Goal: Task Accomplishment & Management: Complete application form

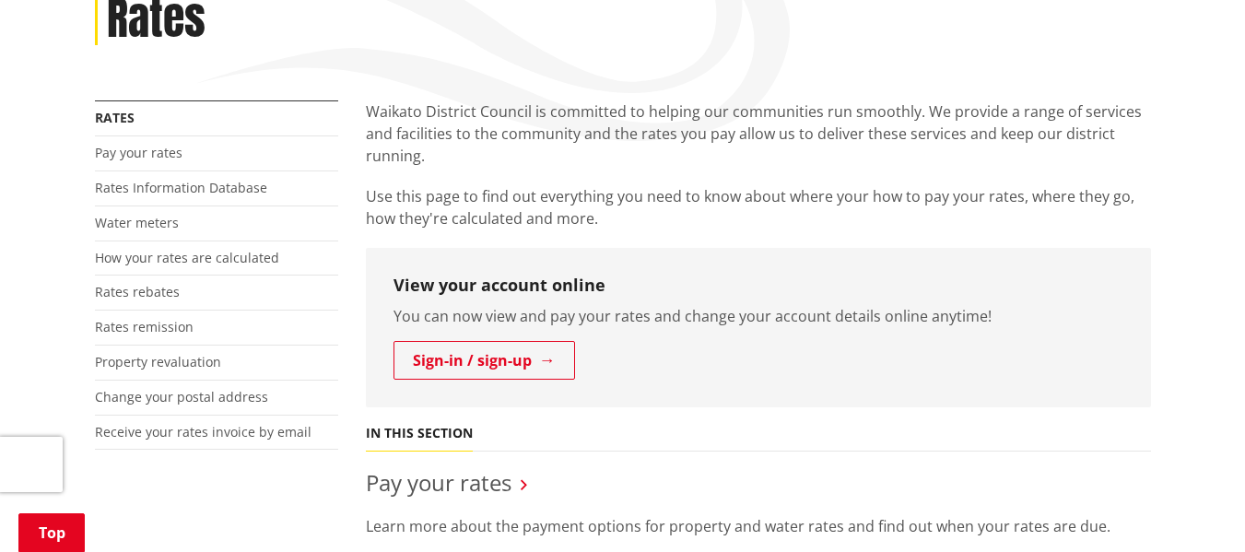
scroll to position [376, 0]
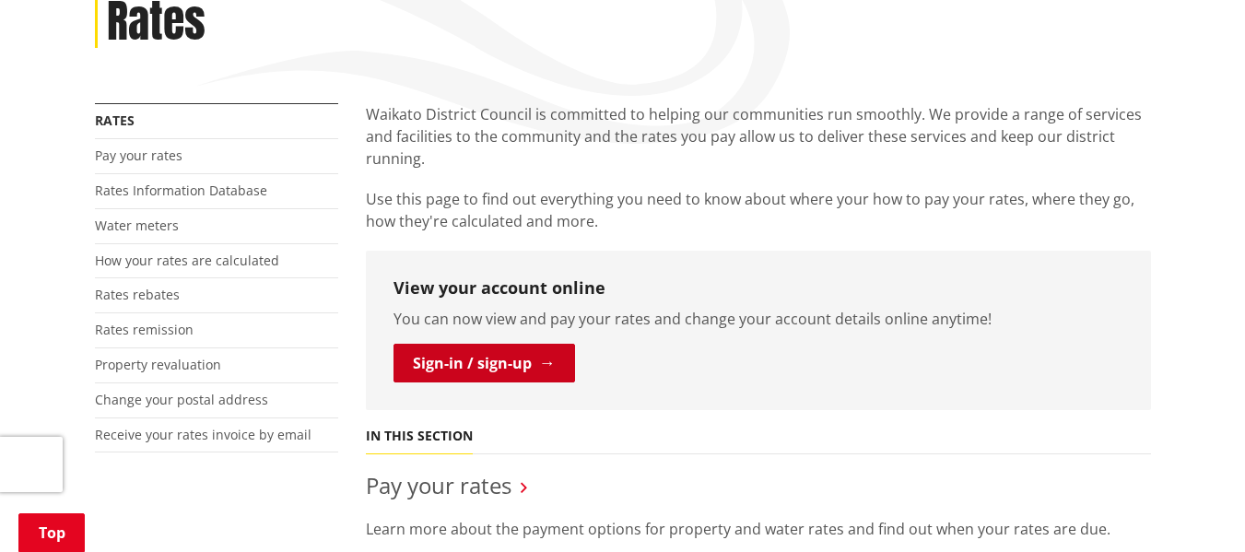
click at [528, 344] on link "Sign-in / sign-up" at bounding box center [484, 363] width 182 height 39
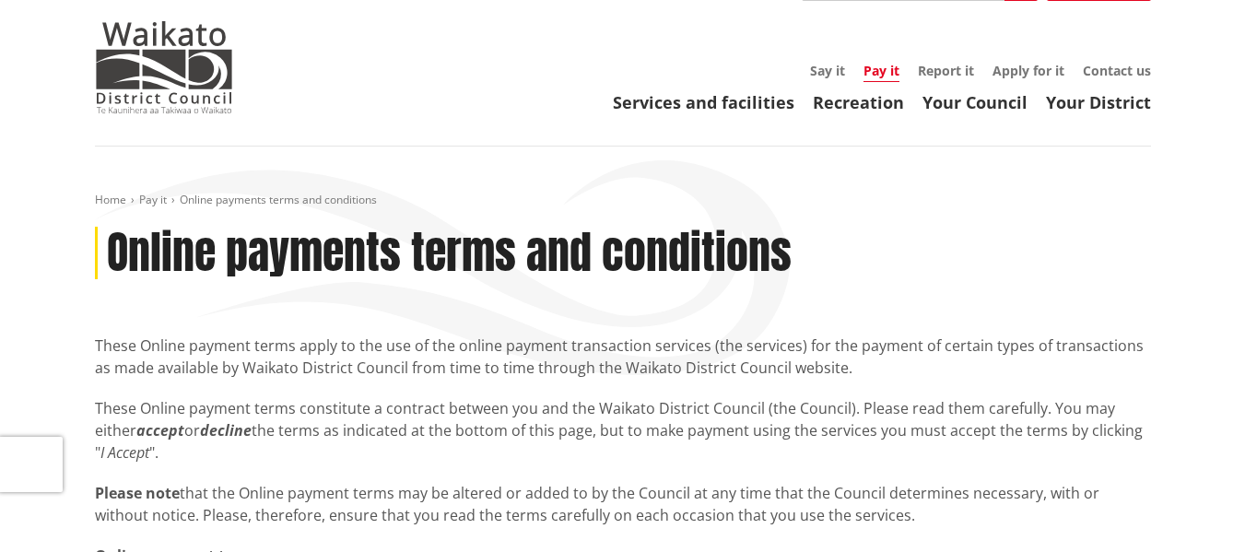
scroll to position [44, 0]
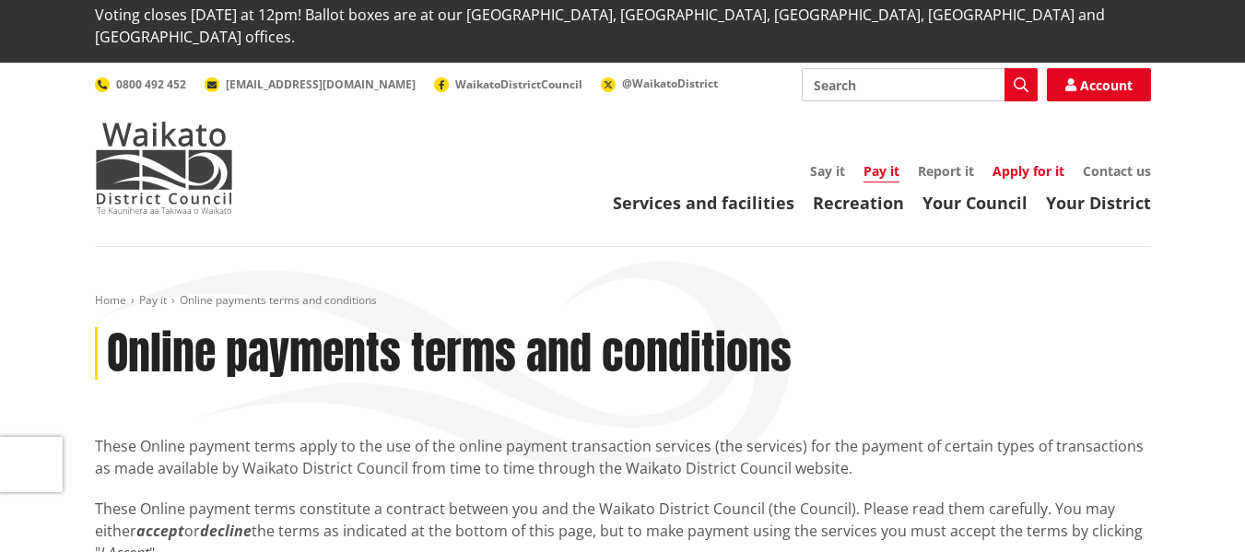
click at [1018, 162] on link "Apply for it" at bounding box center [1028, 171] width 72 height 18
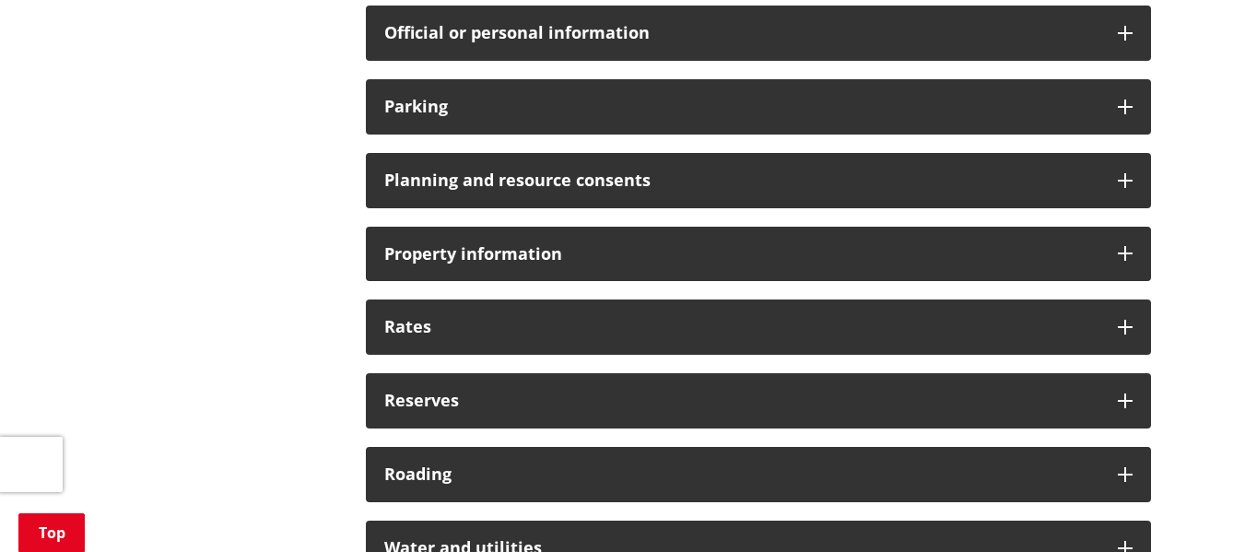
scroll to position [1546, 0]
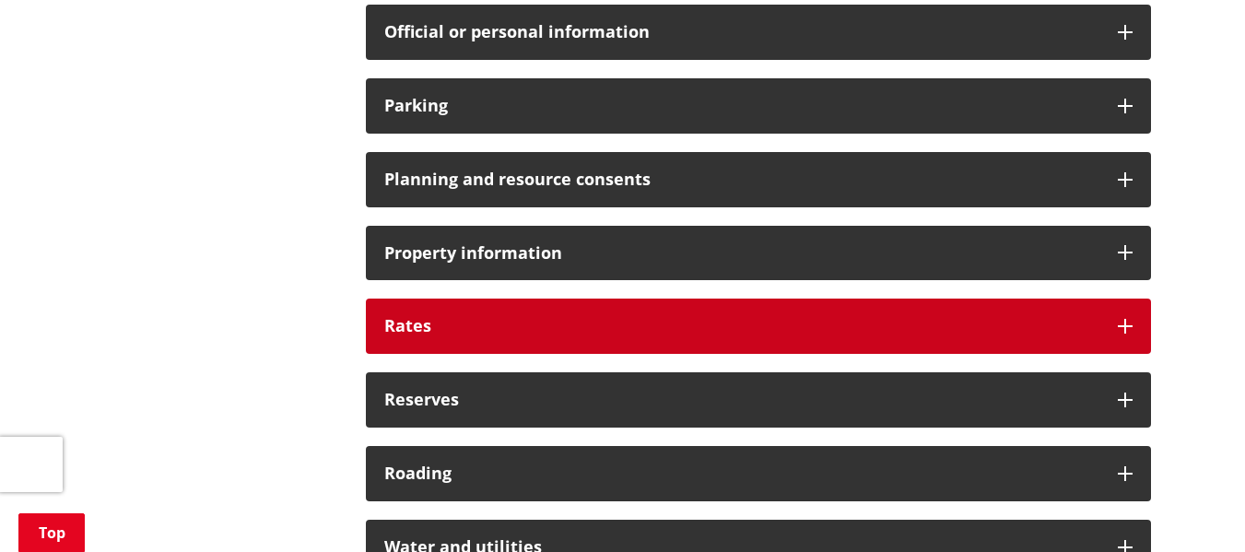
click at [809, 317] on h3 "Rates" at bounding box center [741, 326] width 715 height 18
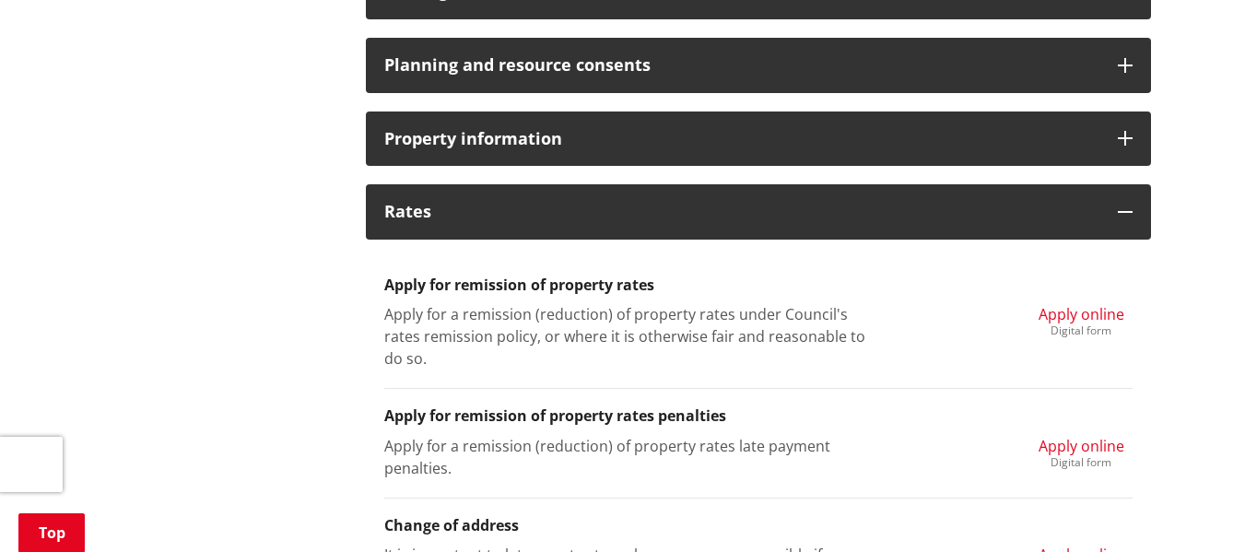
scroll to position [1719, 0]
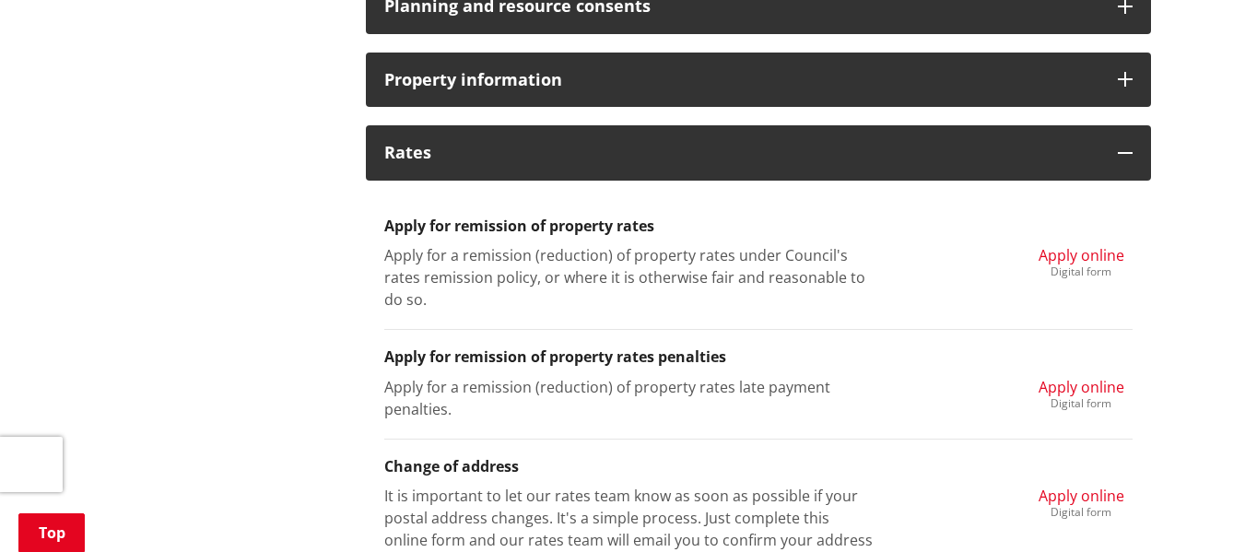
click at [1088, 377] on span "Apply online" at bounding box center [1081, 387] width 86 height 20
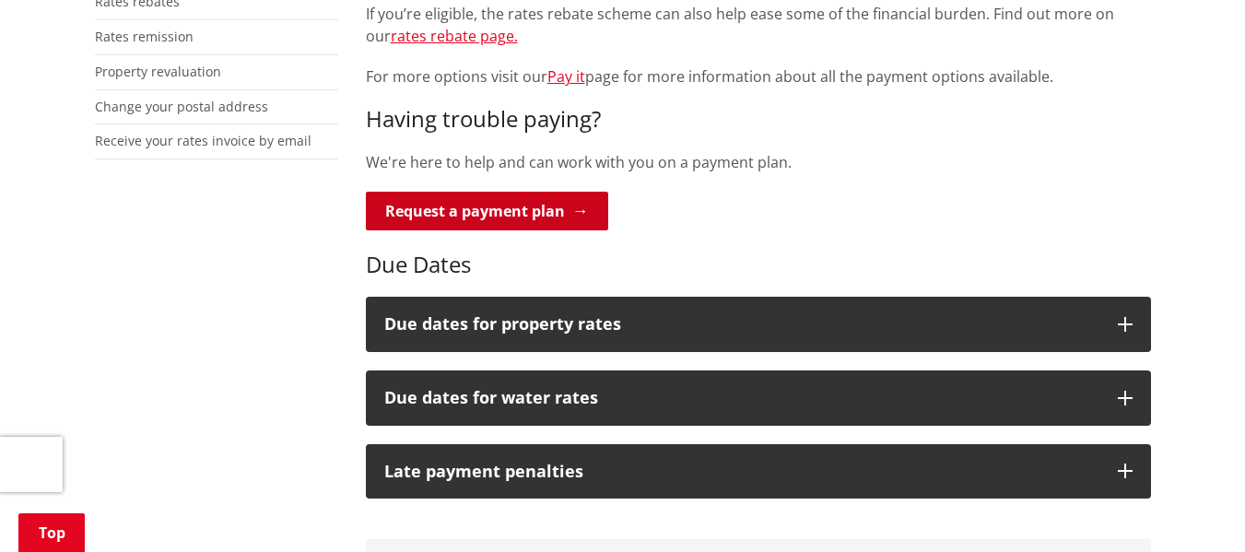
scroll to position [704, 0]
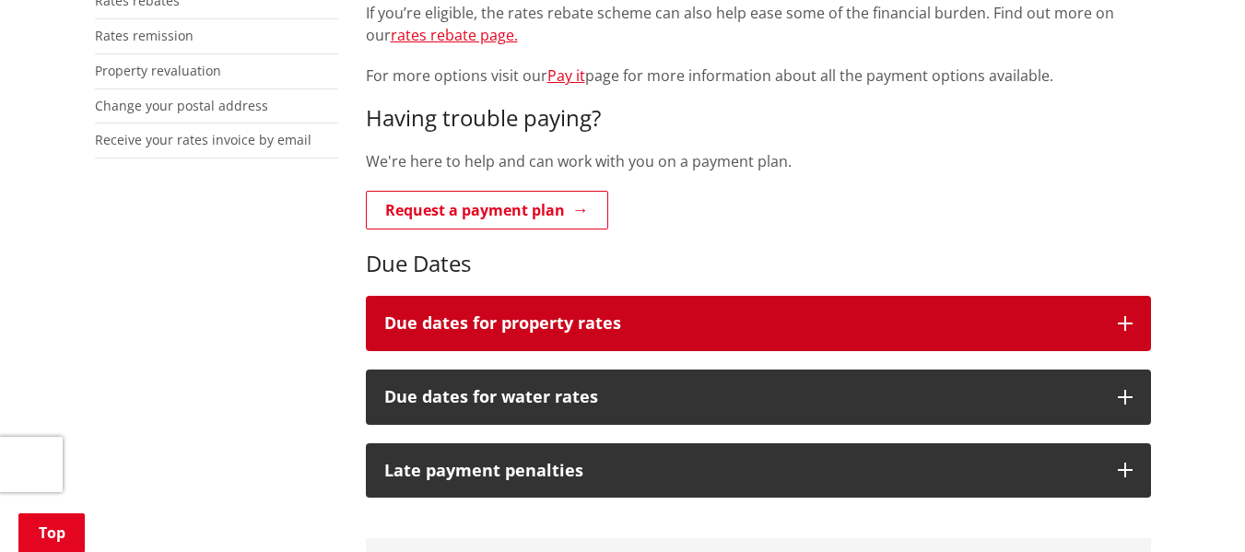
click at [498, 314] on h3 "Due dates for property rates" at bounding box center [741, 323] width 715 height 18
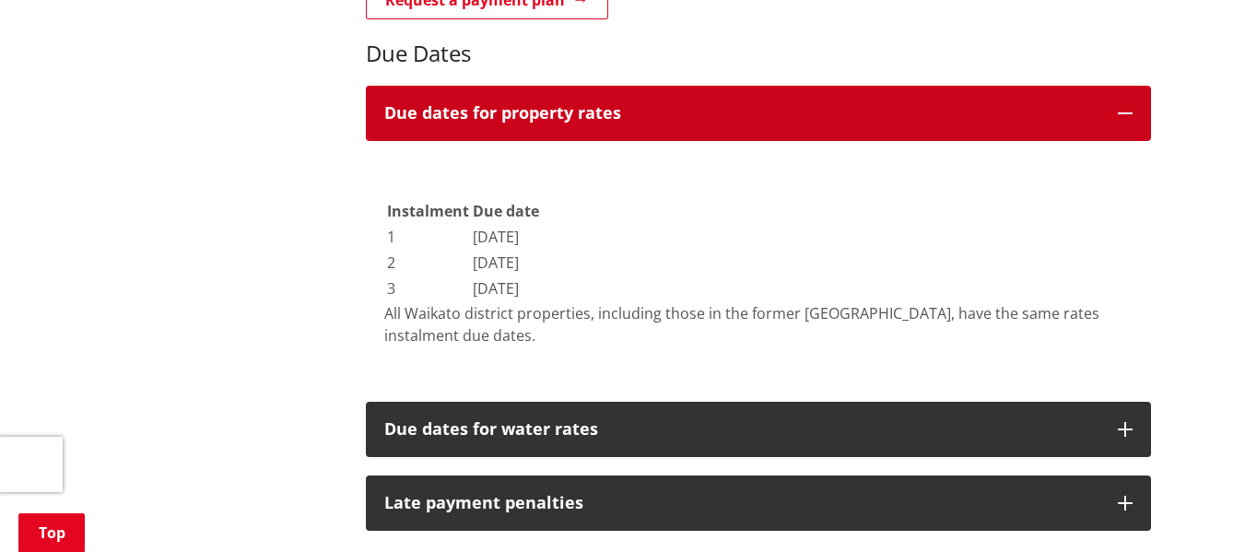
scroll to position [917, 0]
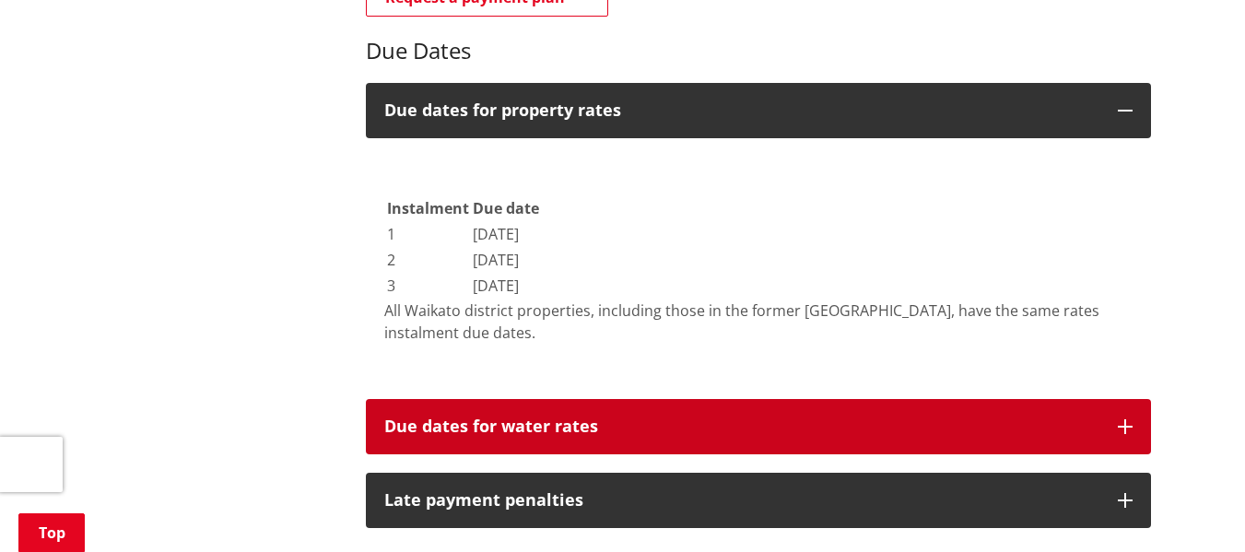
click at [500, 417] on h3 "Due dates for water rates" at bounding box center [741, 426] width 715 height 18
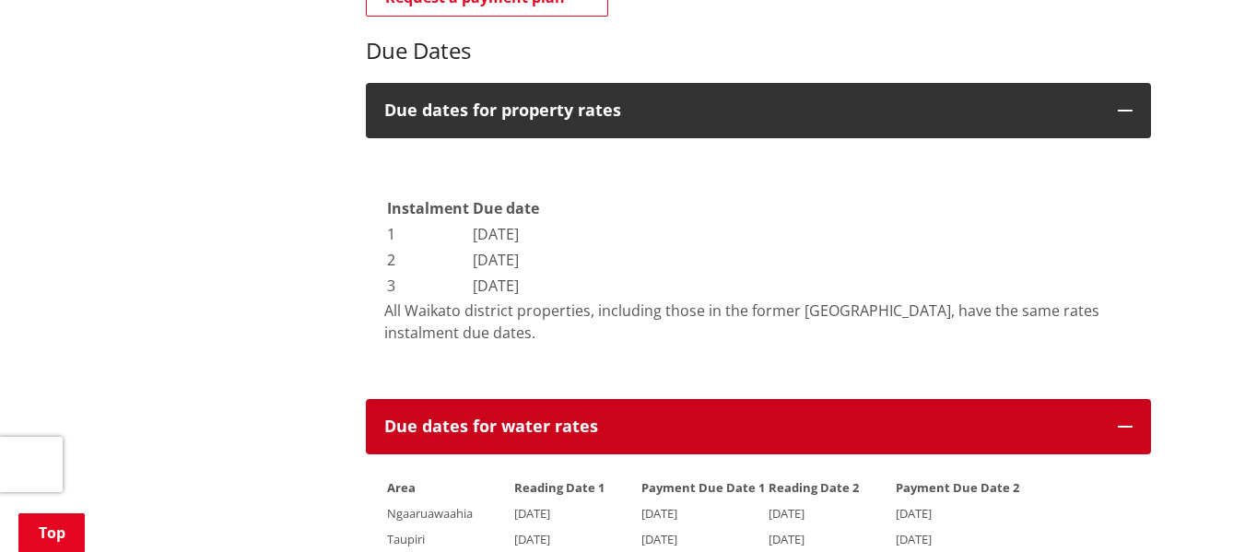
click at [500, 417] on h3 "Due dates for water rates" at bounding box center [741, 426] width 715 height 18
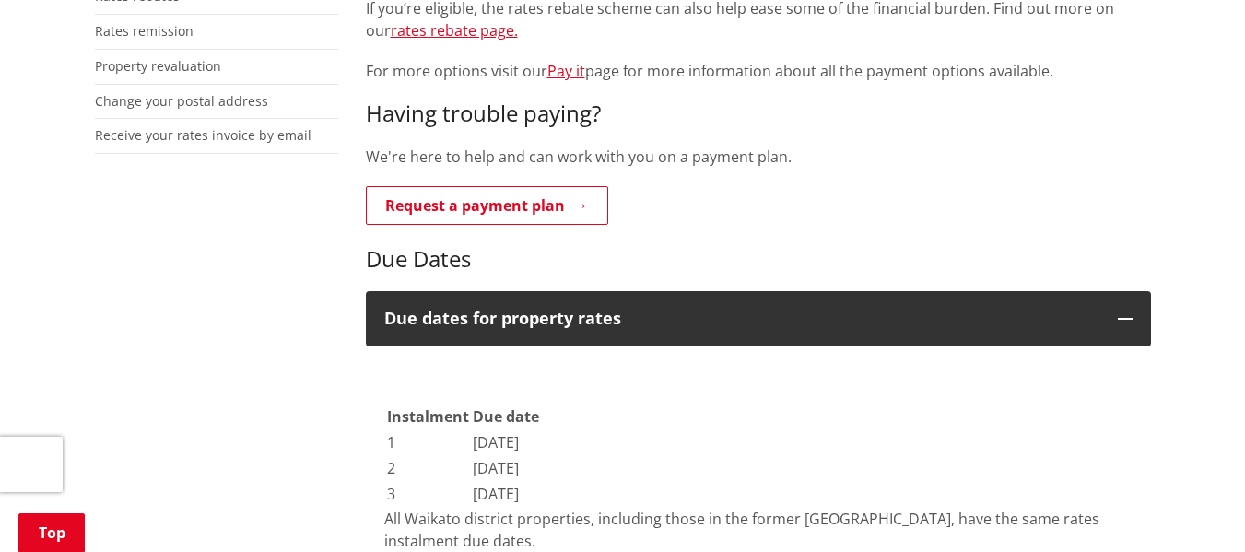
scroll to position [705, 0]
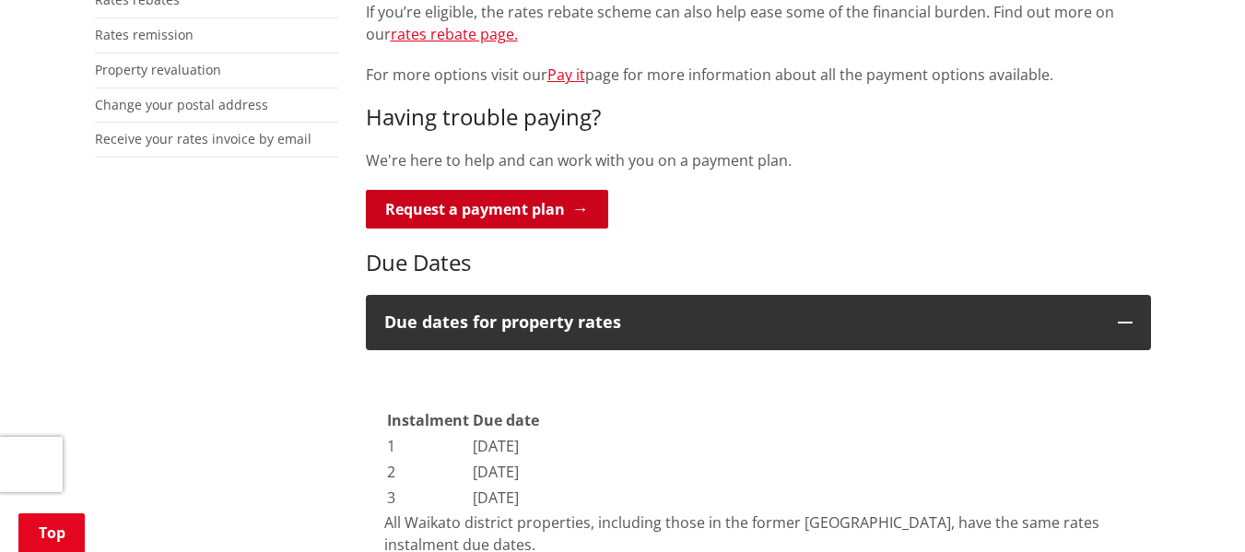
click at [518, 190] on link "Request a payment plan" at bounding box center [487, 209] width 242 height 39
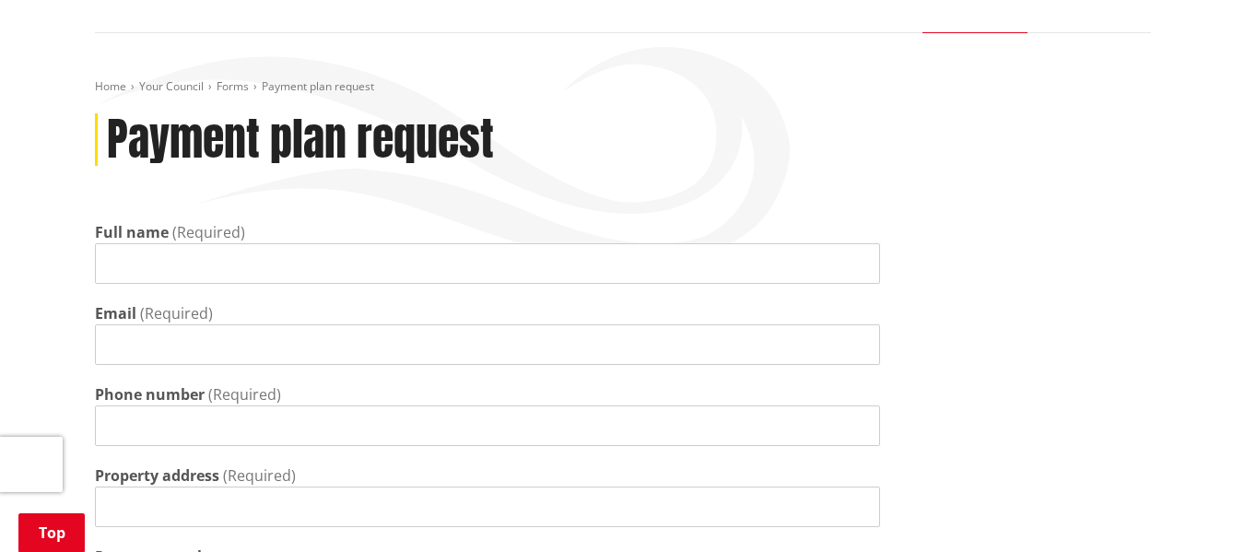
scroll to position [253, 0]
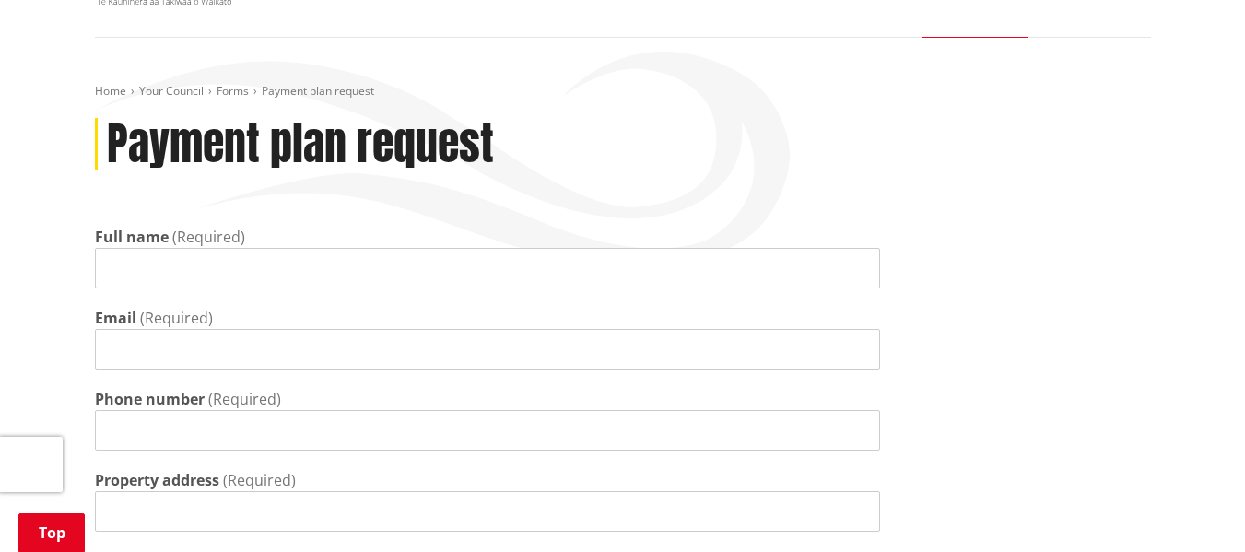
click at [516, 248] on input "Full name" at bounding box center [487, 268] width 785 height 41
type input "[PERSON_NAME]"
click at [408, 307] on div "Email (Required)" at bounding box center [487, 338] width 785 height 63
click at [398, 329] on input "Email" at bounding box center [487, 349] width 785 height 41
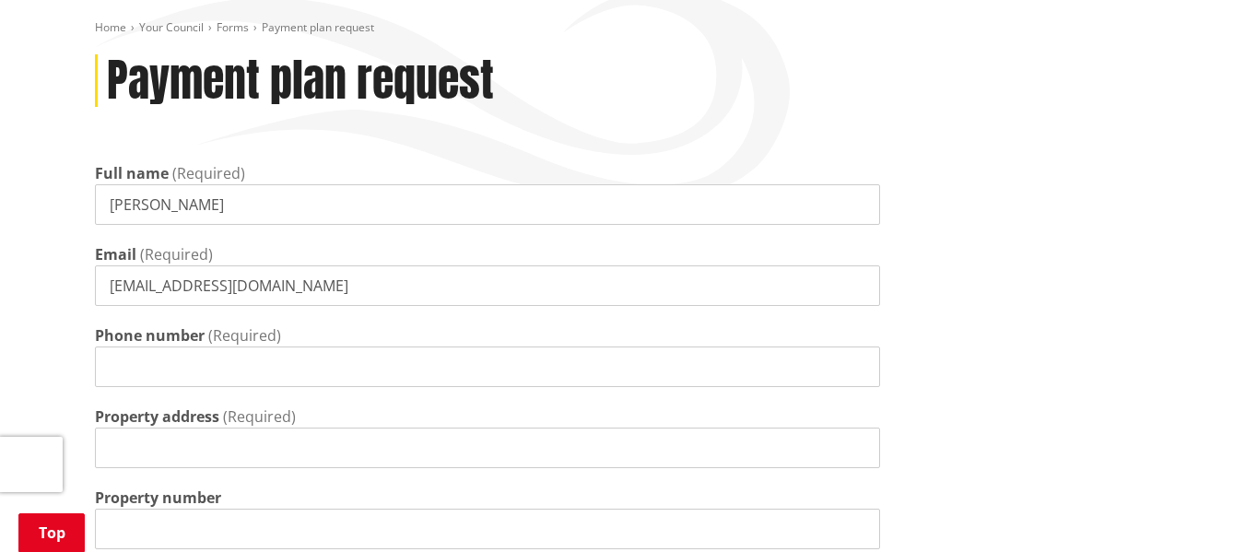
scroll to position [322, 0]
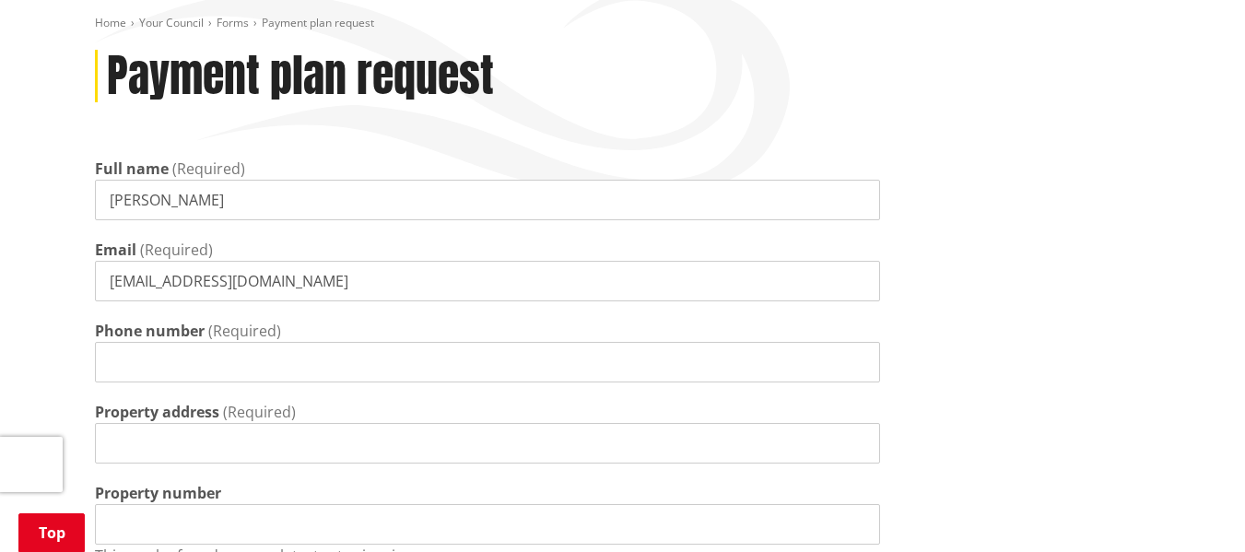
type input "[EMAIL_ADDRESS][DOMAIN_NAME]"
click at [341, 342] on input "Phone number" at bounding box center [487, 362] width 785 height 41
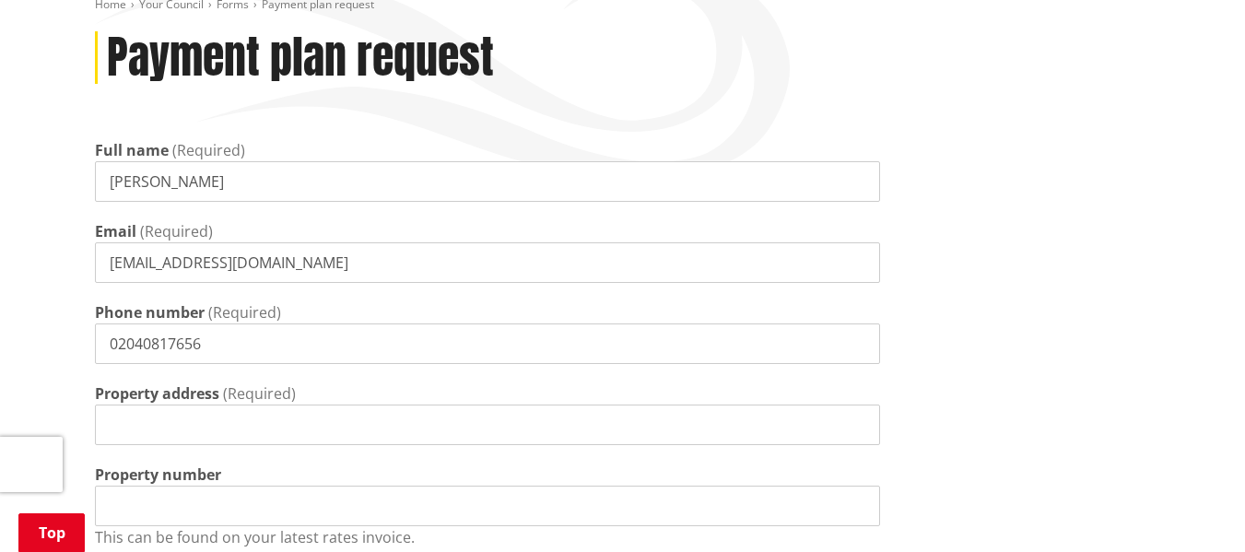
type input "02040817656"
click at [311, 404] on input "Property address" at bounding box center [487, 424] width 785 height 41
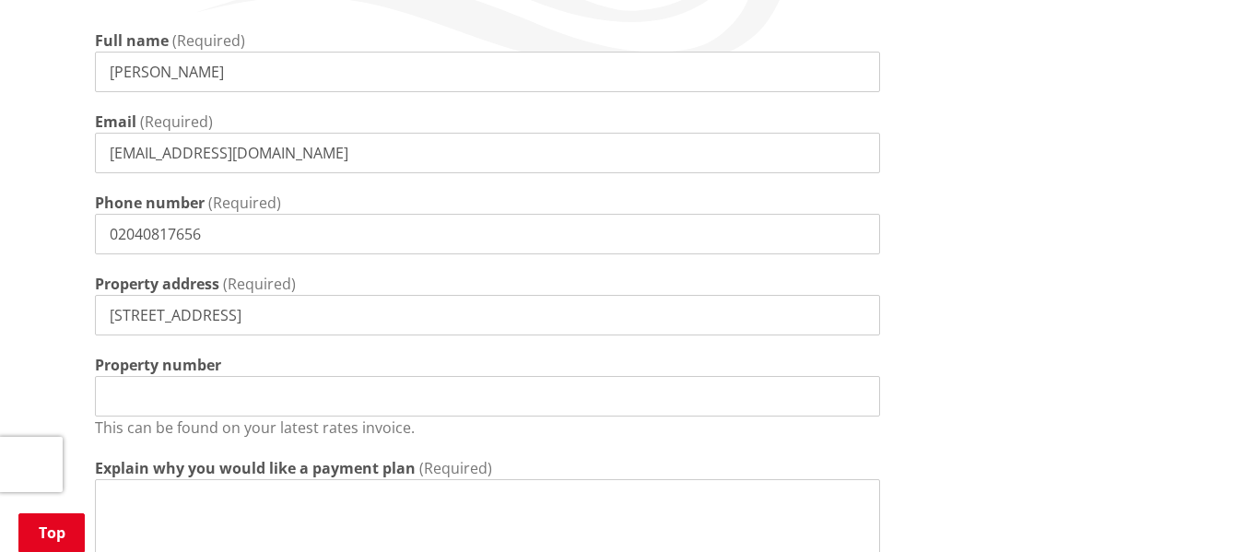
scroll to position [451, 0]
type input "[STREET_ADDRESS]"
click at [305, 375] on input "Property number" at bounding box center [487, 395] width 785 height 41
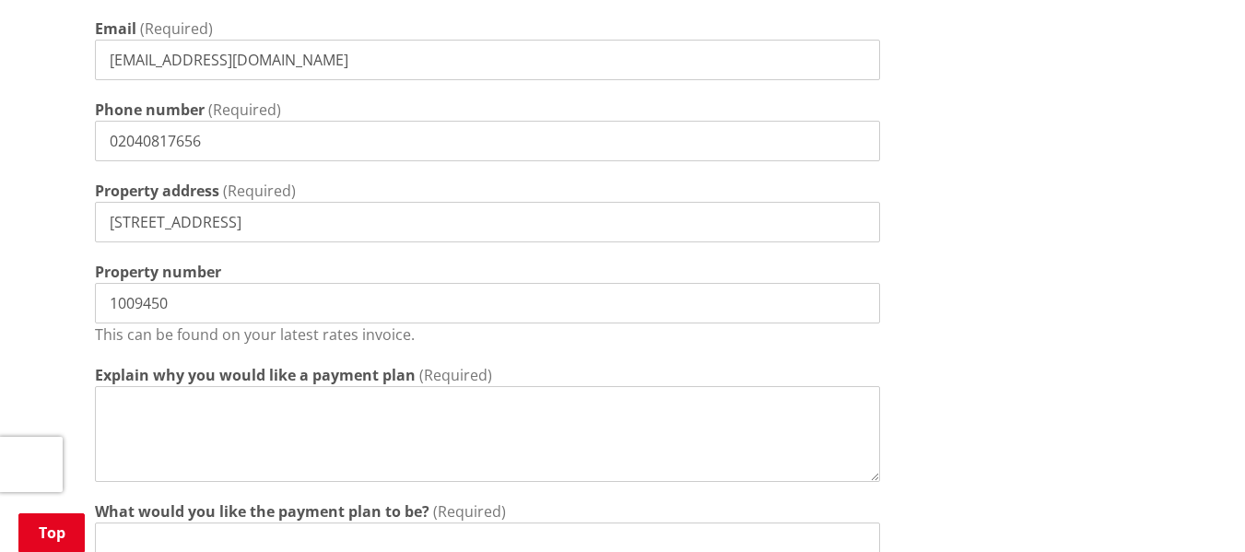
scroll to position [546, 0]
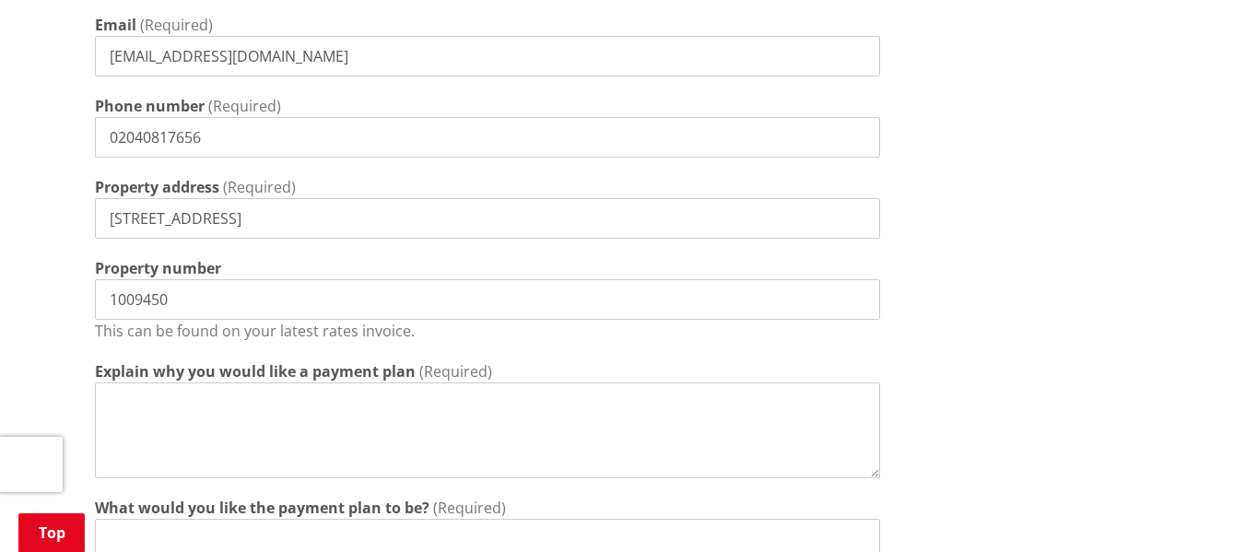
type input "1009450"
